Goal: Task Accomplishment & Management: Manage account settings

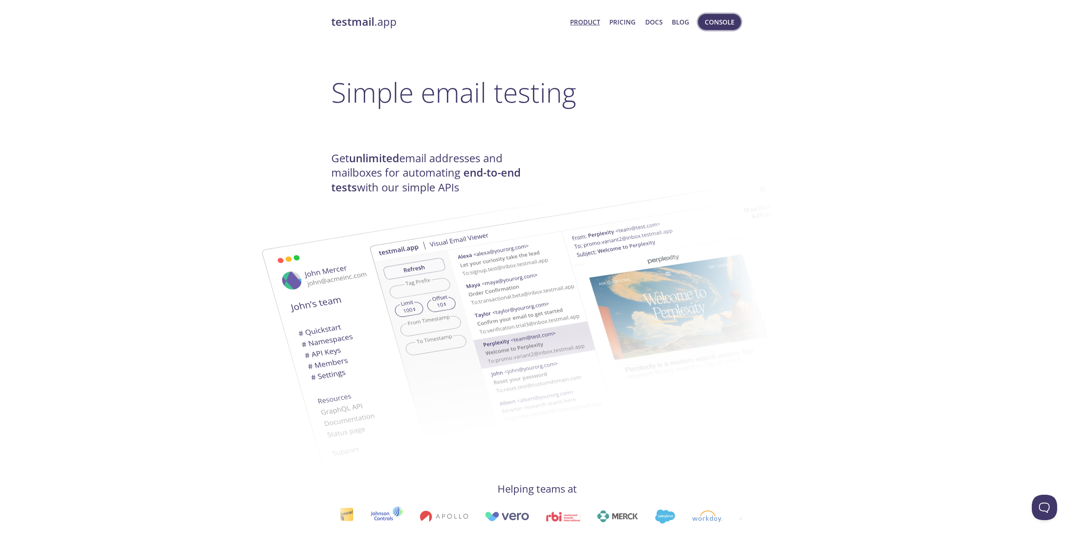
click at [729, 16] on span "Console" at bounding box center [720, 21] width 30 height 11
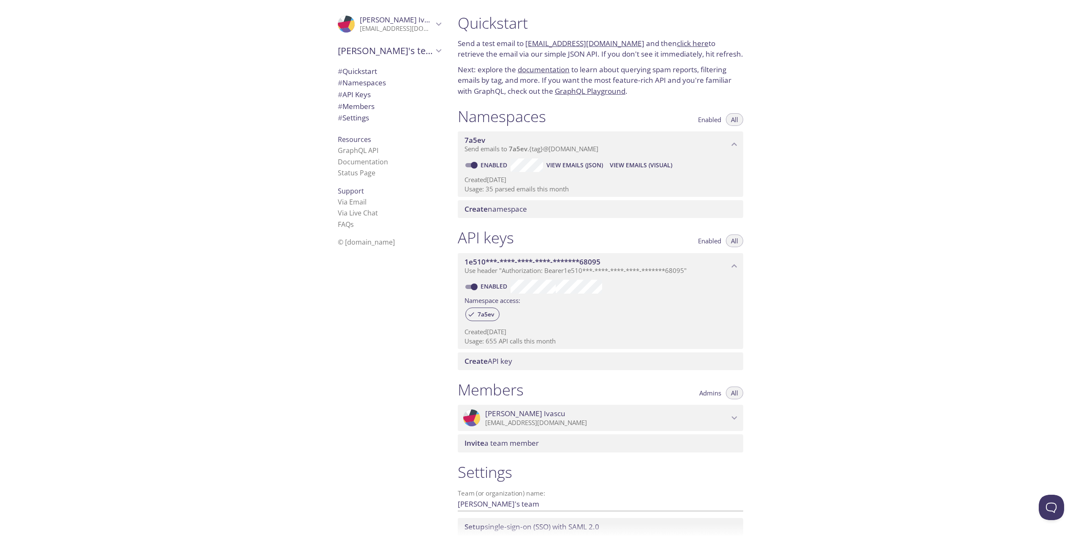
click at [632, 165] on span "View Emails (Visual)" at bounding box center [641, 165] width 62 height 10
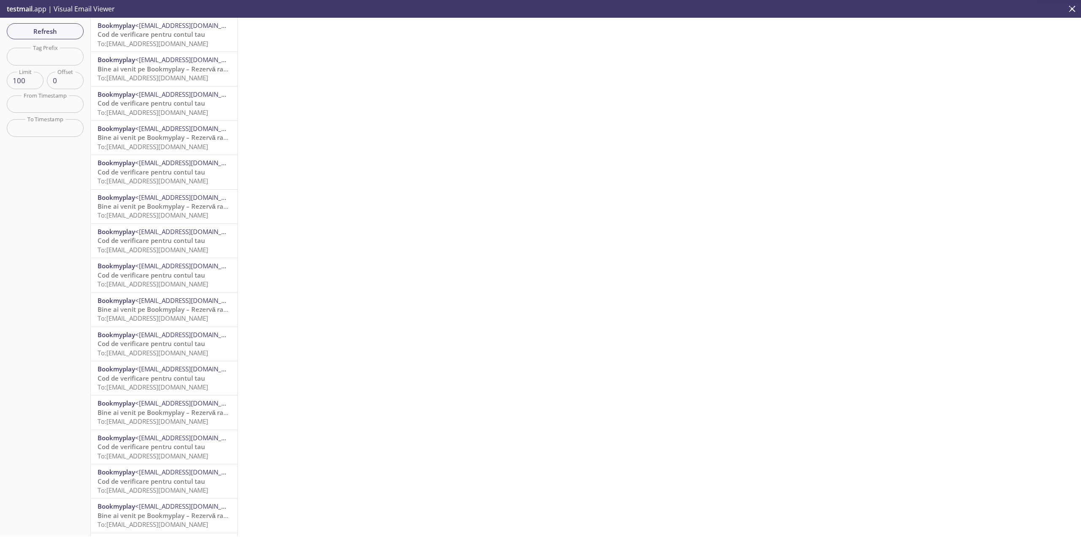
click at [174, 41] on span "To: [EMAIL_ADDRESS][DOMAIN_NAME]" at bounding box center [153, 43] width 111 height 8
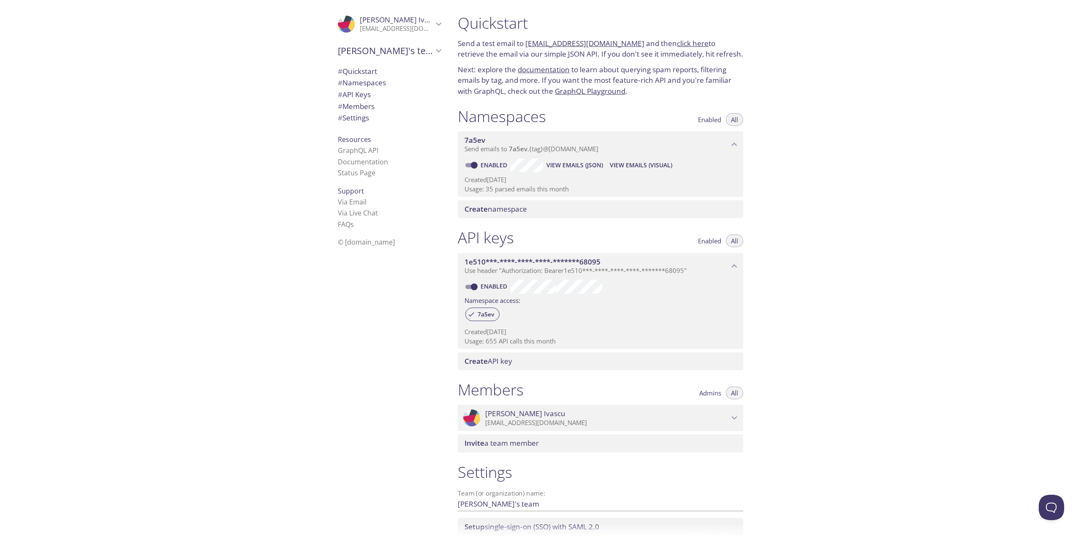
drag, startPoint x: 486, startPoint y: 188, endPoint x: 494, endPoint y: 189, distance: 7.6
click at [494, 189] on p "Usage: 35 parsed emails this month" at bounding box center [600, 188] width 272 height 9
click at [356, 174] on link "Status Page" at bounding box center [357, 172] width 38 height 9
click at [425, 49] on span "[PERSON_NAME]'s team" at bounding box center [385, 51] width 95 height 12
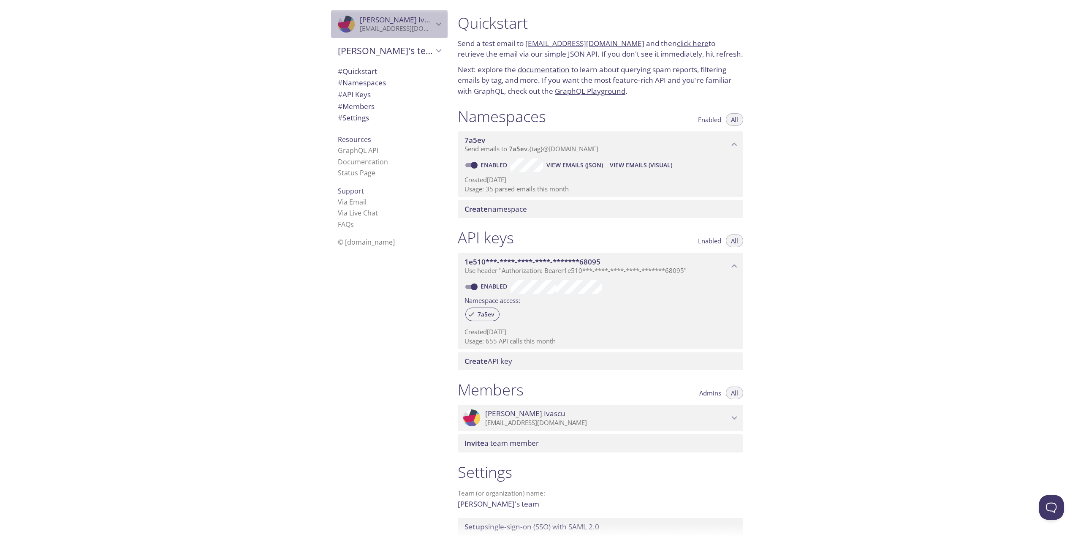
click at [433, 16] on div ".cls-1 { fill: #6d5ca8; } .cls-2 { fill: #3fc191; } .cls-3 { fill: #3b4752; } .…" at bounding box center [389, 24] width 117 height 28
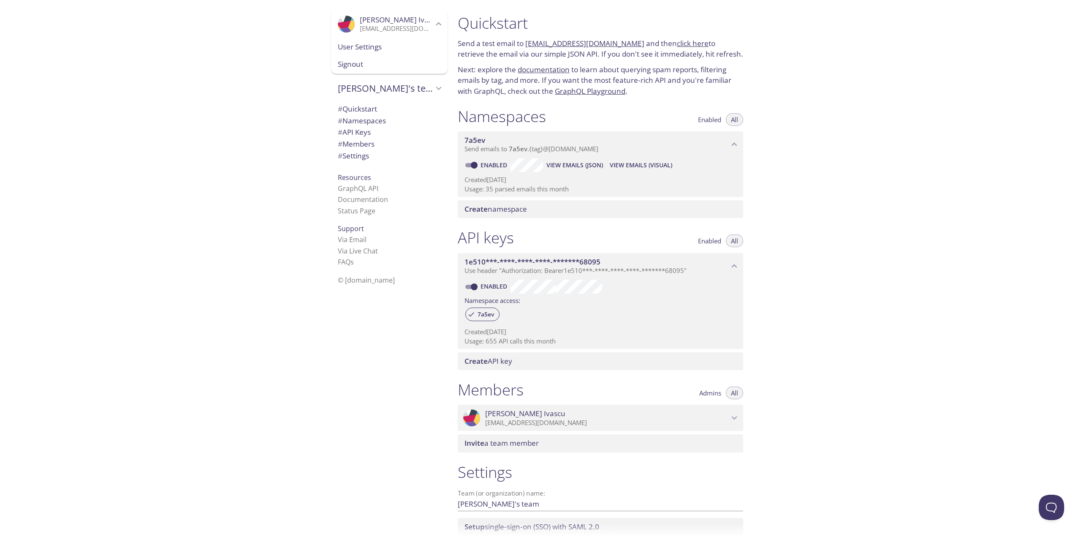
click at [420, 45] on span "User Settings" at bounding box center [389, 46] width 103 height 11
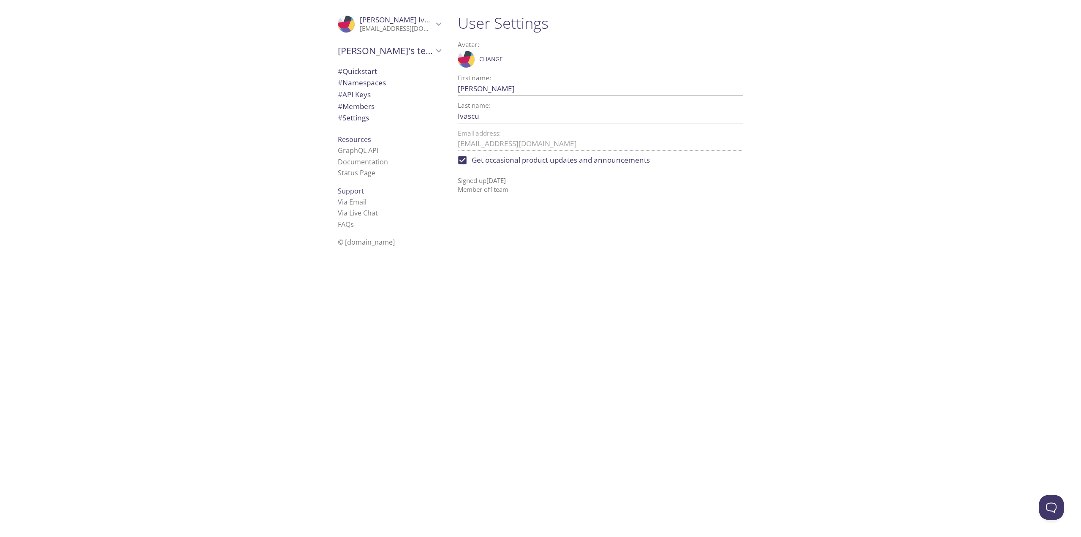
click at [355, 174] on link "Status Page" at bounding box center [357, 172] width 38 height 9
click at [353, 113] on span "# Settings" at bounding box center [353, 118] width 31 height 10
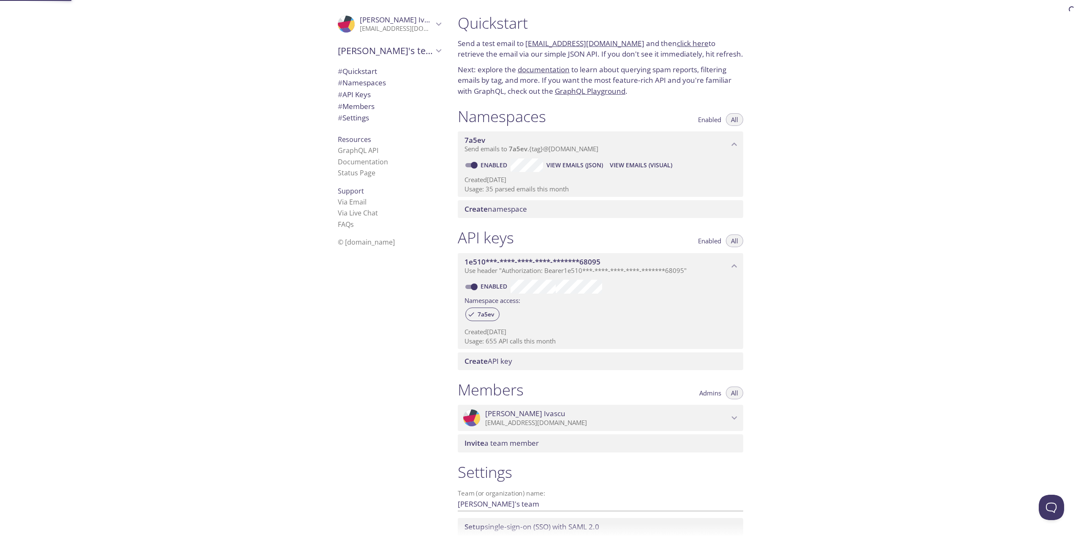
scroll to position [64, 0]
